Goal: Information Seeking & Learning: Learn about a topic

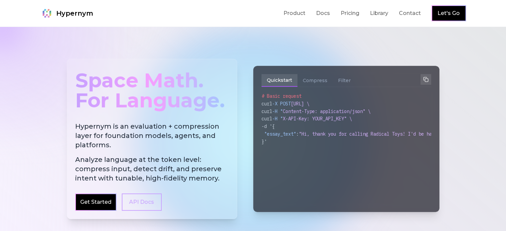
click at [100, 202] on link "Get Started" at bounding box center [95, 202] width 31 height 8
click at [330, 15] on link "Docs" at bounding box center [323, 13] width 14 height 8
click at [389, 13] on link "Library" at bounding box center [379, 13] width 18 height 8
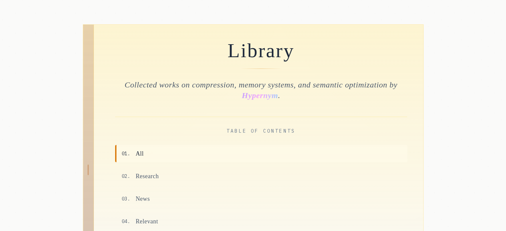
scroll to position [100, 0]
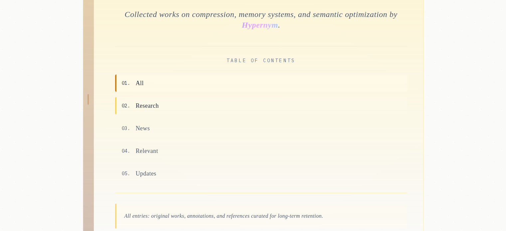
click at [158, 110] on span "Research" at bounding box center [147, 105] width 23 height 9
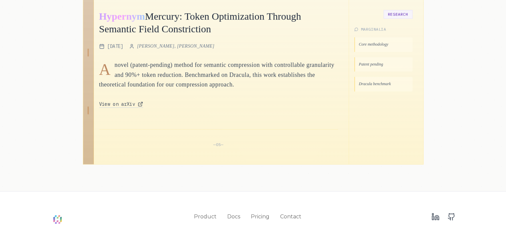
scroll to position [508, 0]
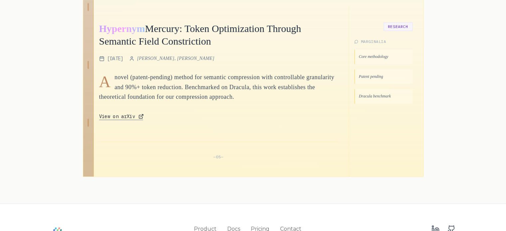
click at [127, 116] on span "View on arXiv" at bounding box center [117, 116] width 36 height 7
